Goal: Book appointment/travel/reservation

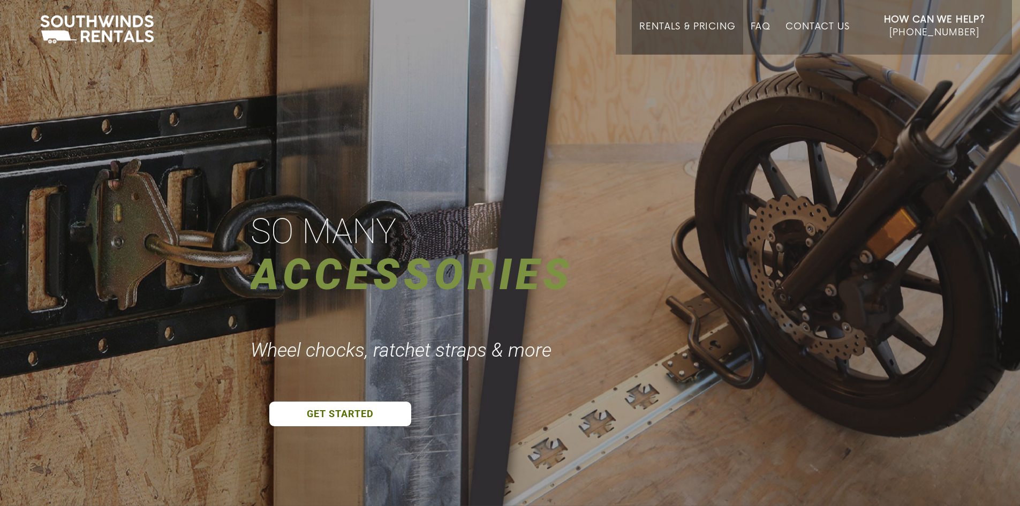
click at [715, 33] on link "Rentals & Pricing" at bounding box center [687, 37] width 96 height 33
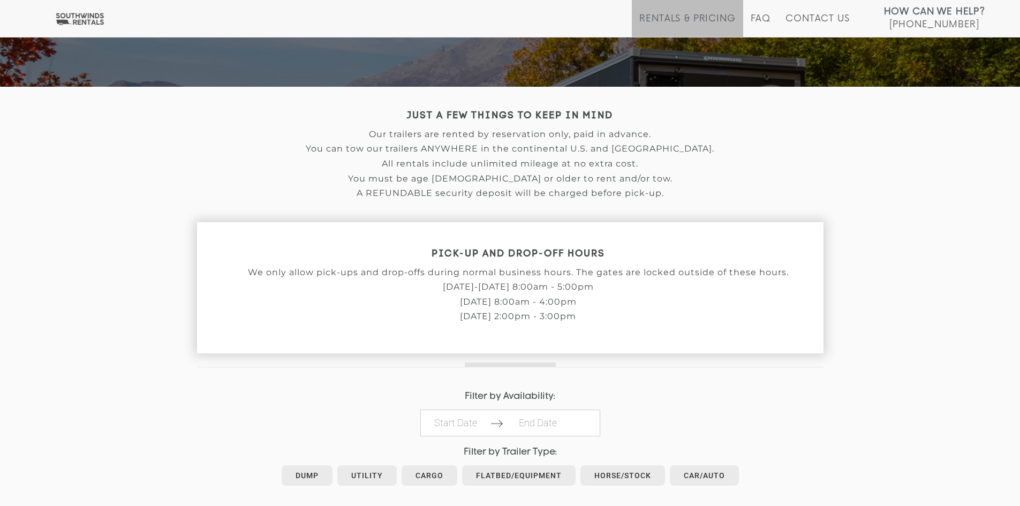
scroll to position [321, 0]
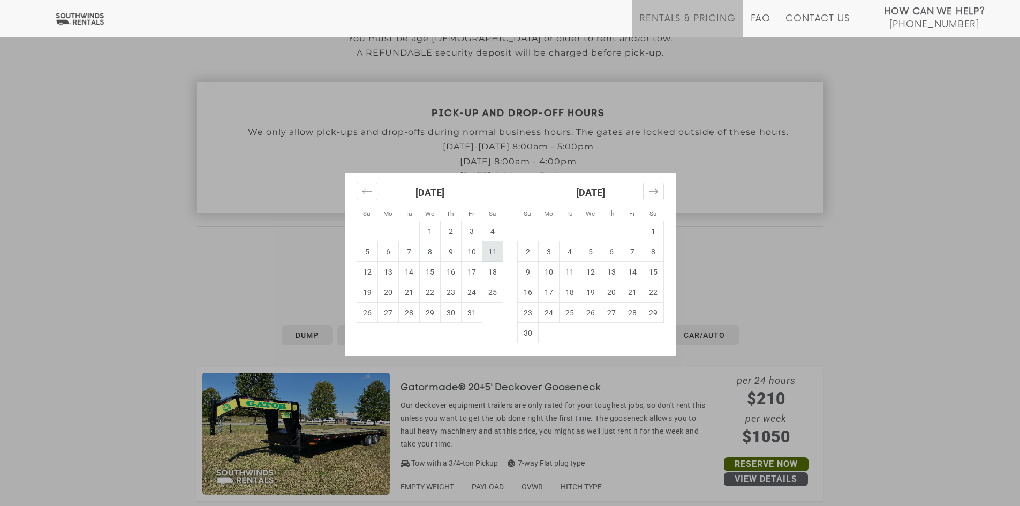
click at [491, 252] on td "11" at bounding box center [492, 251] width 21 height 20
type input "2025-10-11"
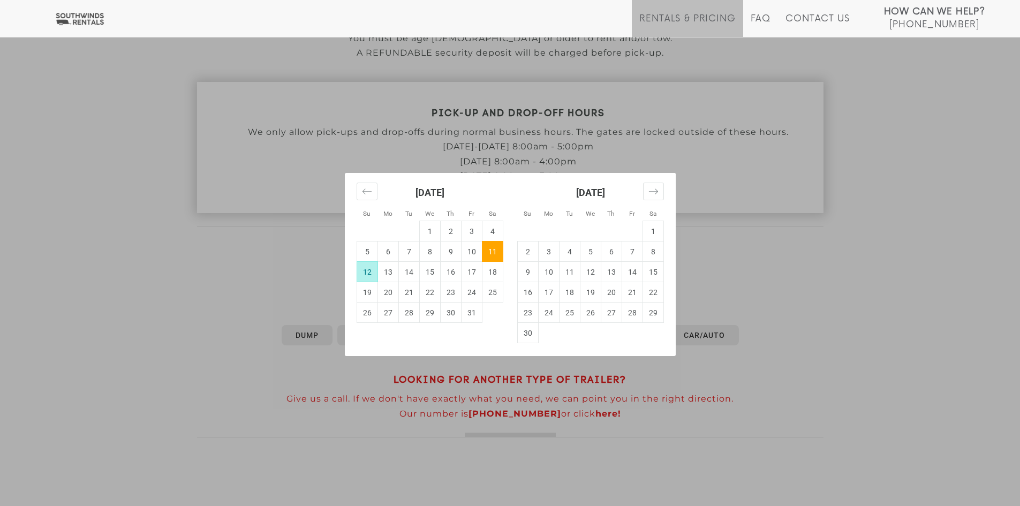
click at [366, 271] on td "12" at bounding box center [366, 272] width 21 height 20
type input "2025-10-12"
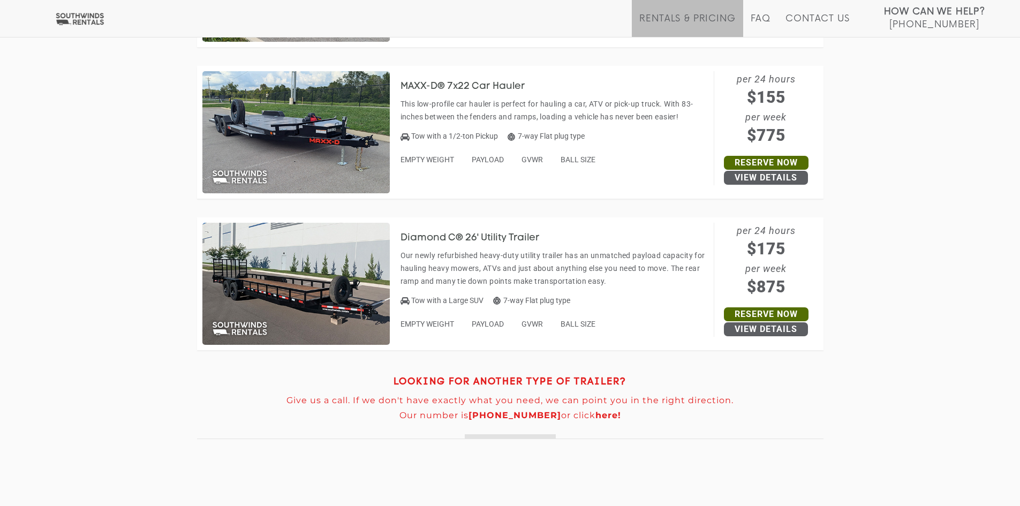
scroll to position [4871, 0]
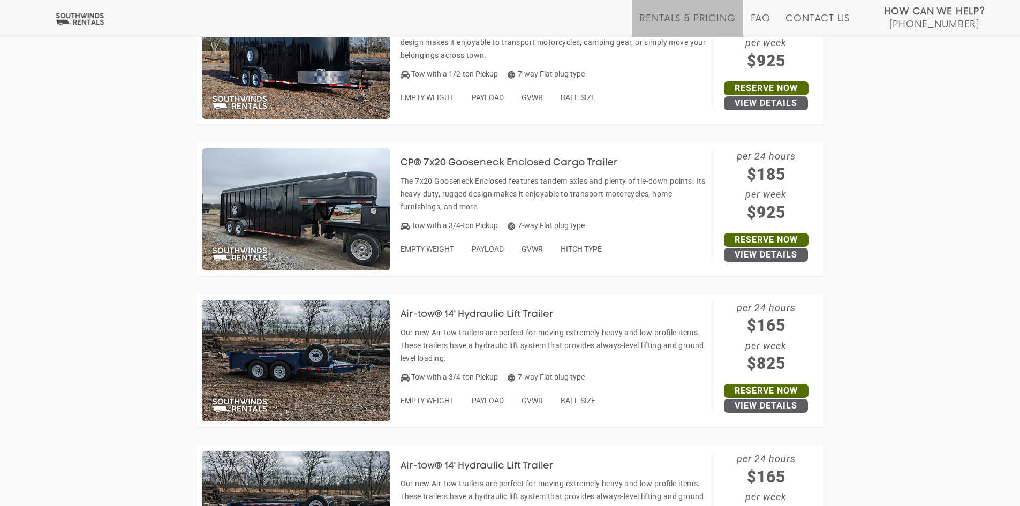
drag, startPoint x: 188, startPoint y: 231, endPoint x: 193, endPoint y: 131, distance: 100.2
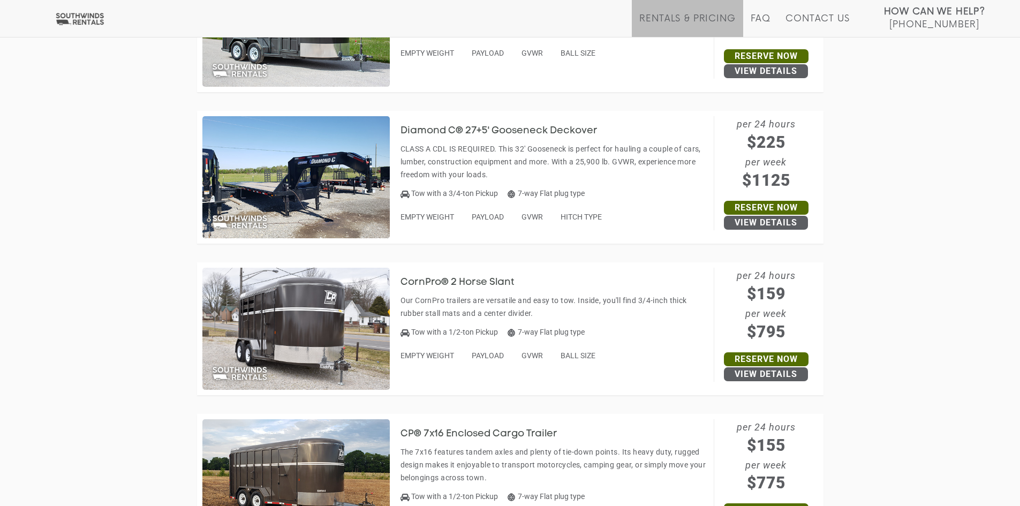
scroll to position [1925, 0]
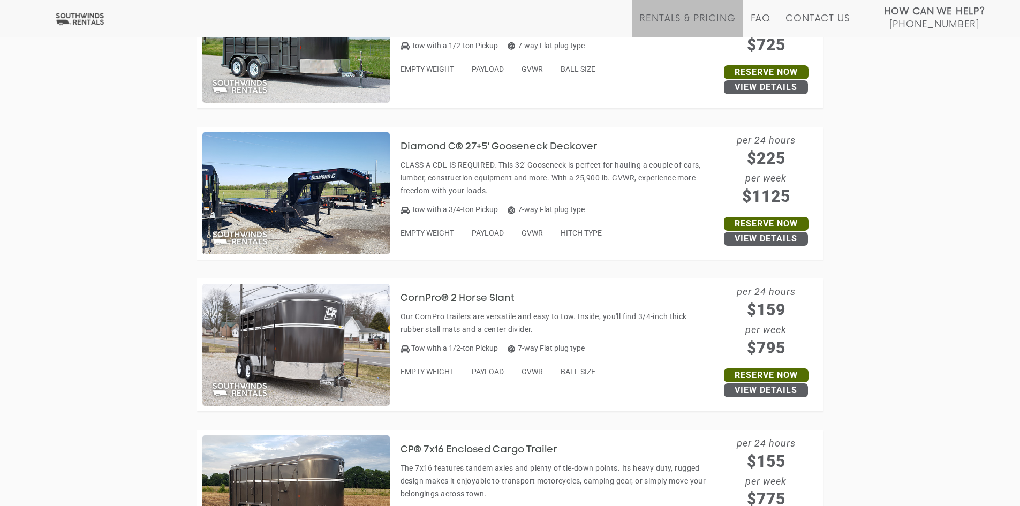
click at [489, 308] on div "CornPro® 2 Horse Slant Our CornPro trailers are versatile and easy to tow. Insi…" at bounding box center [556, 332] width 313 height 97
click at [483, 298] on h3 "CornPro® 2 Horse Slant" at bounding box center [465, 298] width 130 height 11
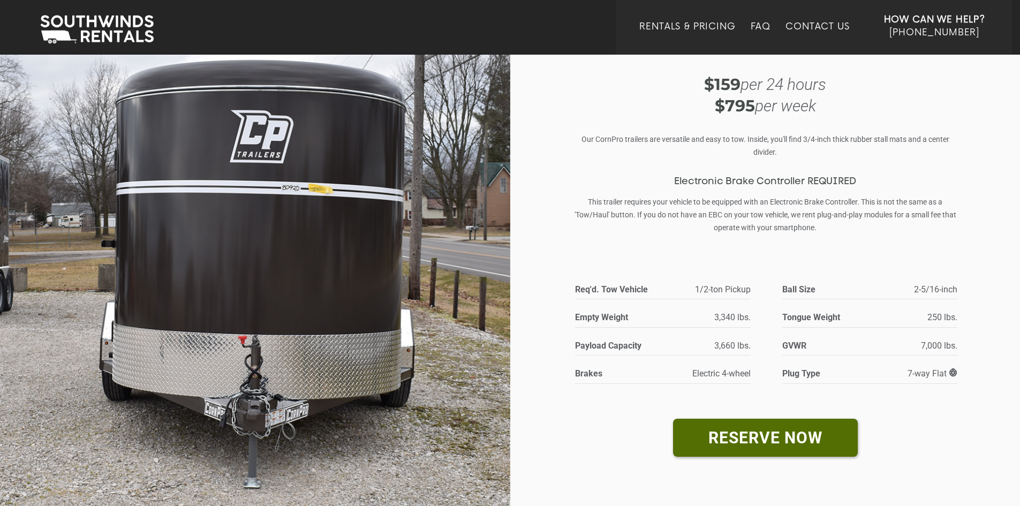
scroll to position [54, 0]
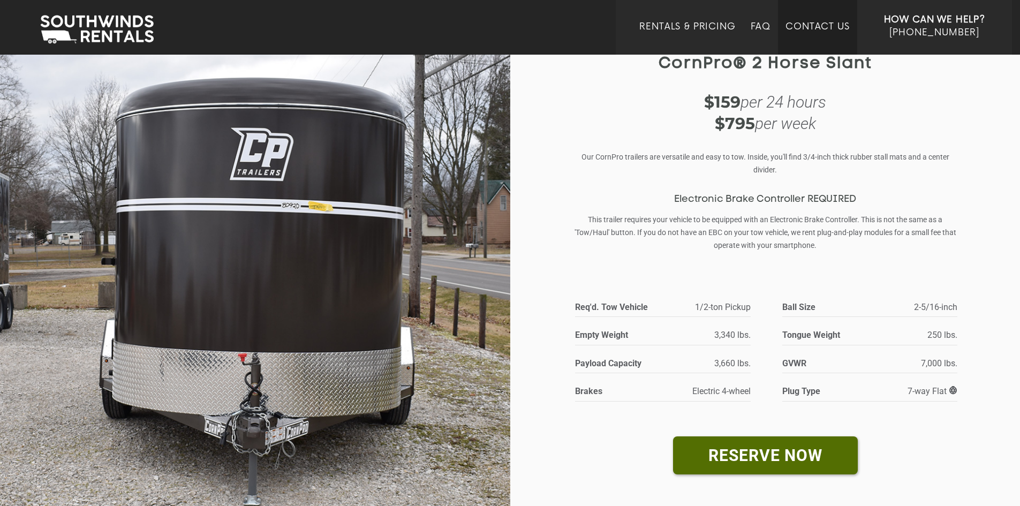
click at [815, 33] on link "Contact Us" at bounding box center [817, 37] width 64 height 33
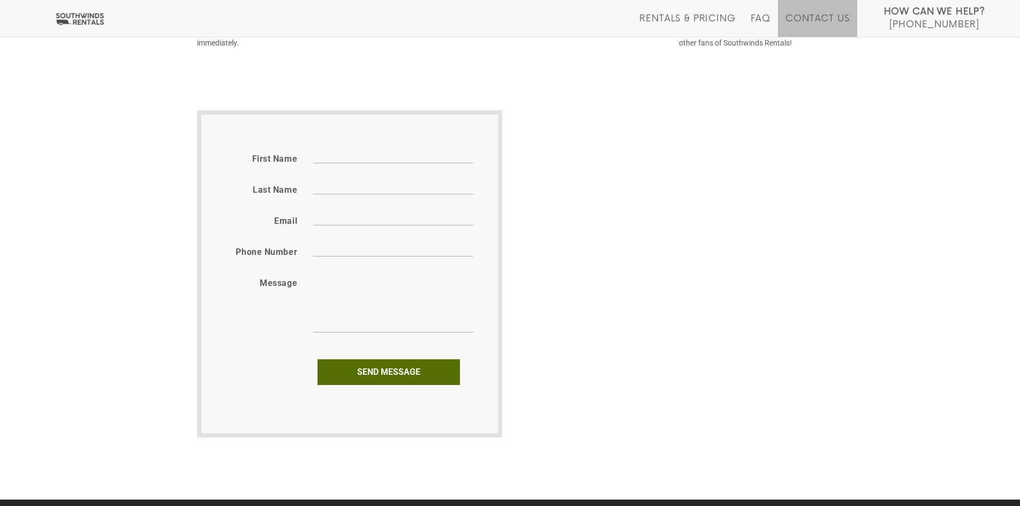
scroll to position [535, 0]
